Goal: Navigation & Orientation: Find specific page/section

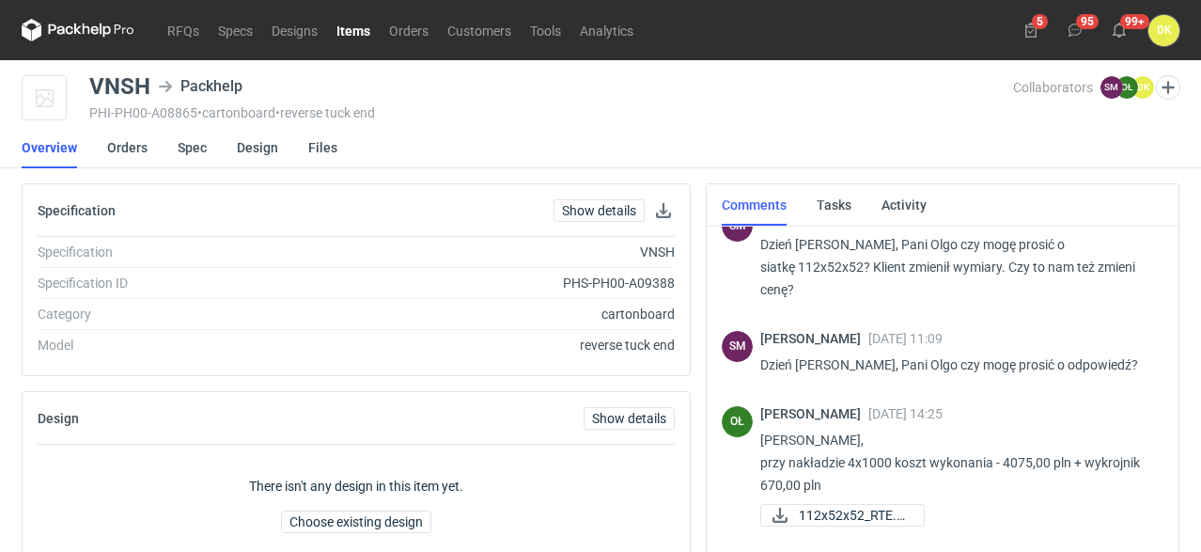
click at [356, 21] on link "Items" at bounding box center [353, 30] width 53 height 23
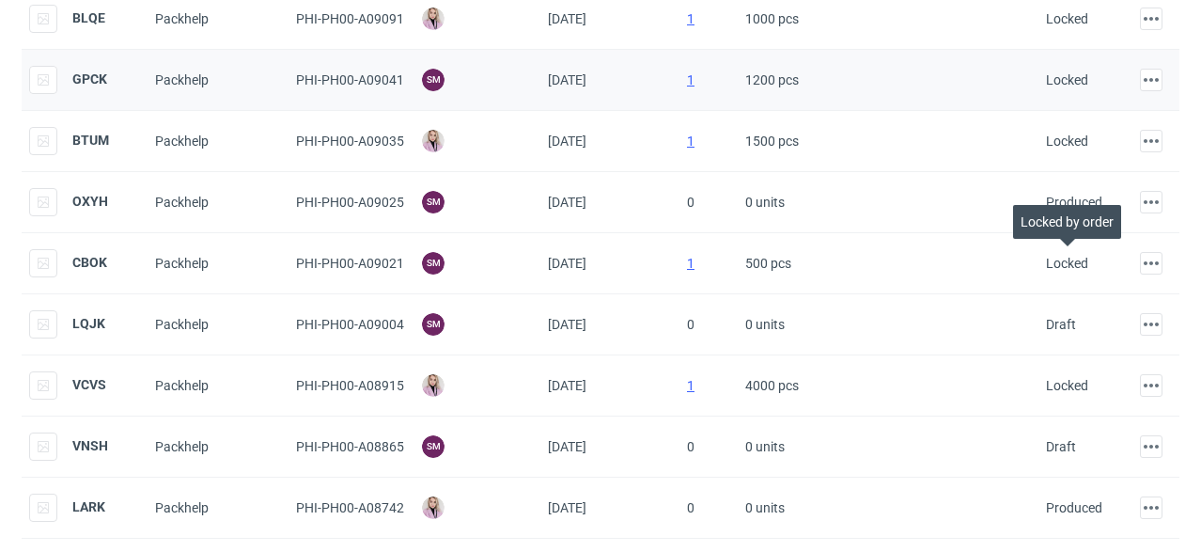
scroll to position [282, 0]
